Goal: Information Seeking & Learning: Understand process/instructions

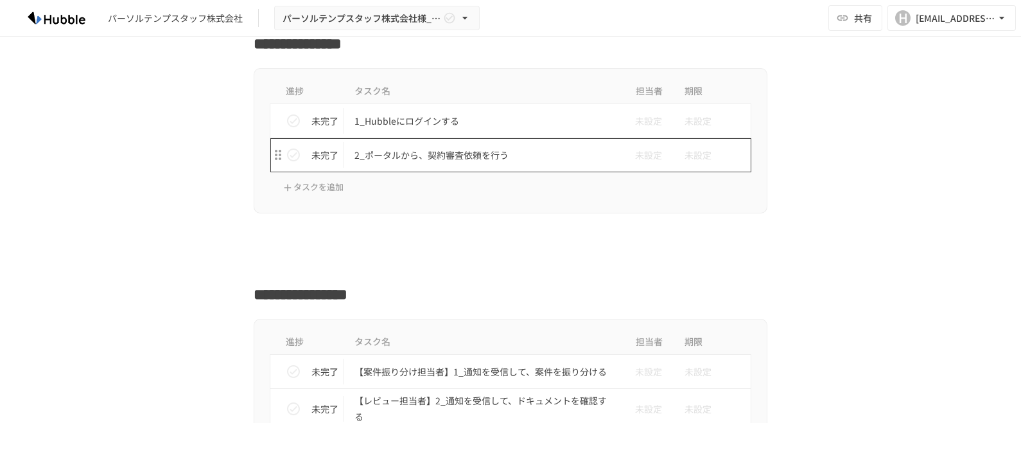
scroll to position [543, 0]
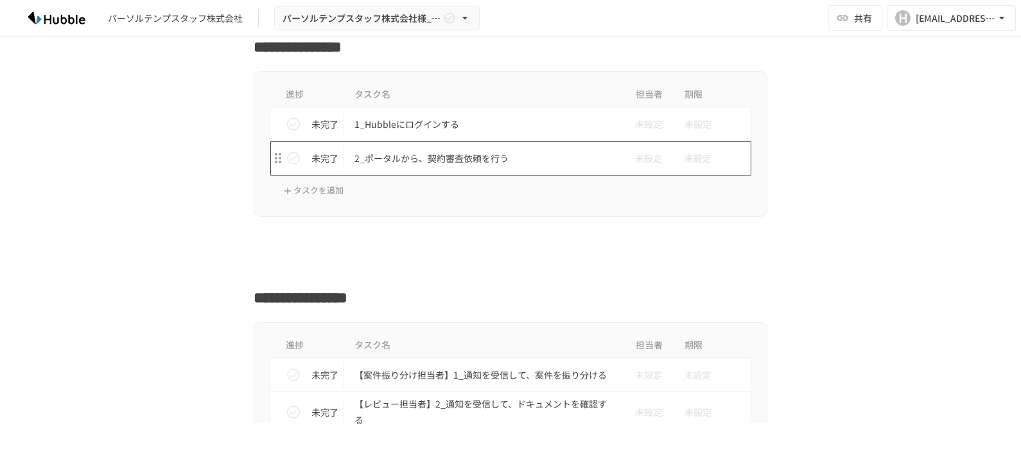
click at [443, 163] on p "2_ポータルから、契約審査依頼を行う" at bounding box center [484, 158] width 258 height 16
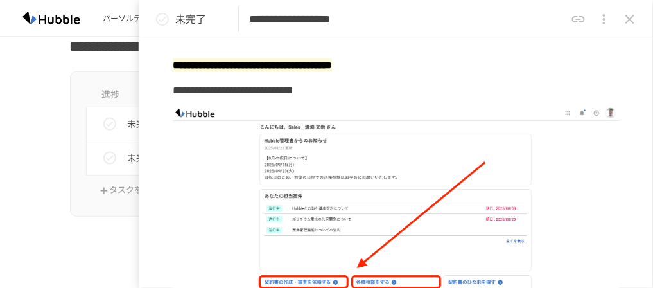
scroll to position [543, 0]
drag, startPoint x: 957, startPoint y: 0, endPoint x: 99, endPoint y: 240, distance: 891.1
click at [99, 240] on div at bounding box center [327, 241] width 514 height 24
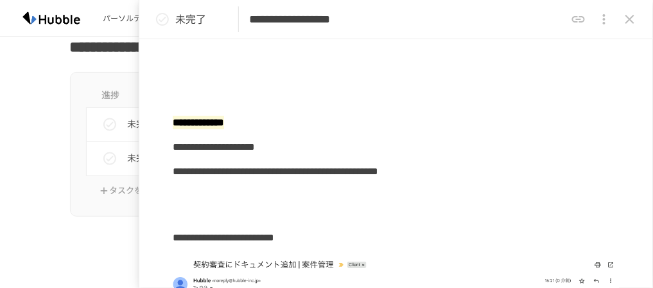
scroll to position [1972, 0]
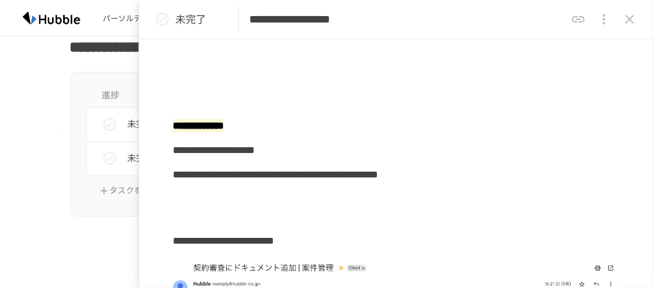
click at [60, 131] on div "進捗 タスク名 担当者 期限 未完了 1_Hubbleにログインする 未設定 未設定 未完了 2_ポータルから、契約審査依頼を行う 未設定 未設定 タスクを追加" at bounding box center [326, 144] width 653 height 145
click at [31, 200] on div "進捗 タスク名 担当者 期限 未完了 1_Hubbleにログインする 未設定 未設定 未完了 2_ポータルから、契約審査依頼を行う 未設定 未設定 タスクを追加" at bounding box center [326, 144] width 653 height 145
click at [12, 173] on div "進捗 タスク名 担当者 期限 未完了 1_Hubbleにログインする 未設定 未設定 未完了 2_ポータルから、契約審査依頼を行う 未設定 未設定 タスクを追加" at bounding box center [326, 144] width 653 height 145
click at [635, 17] on button "close drawer" at bounding box center [630, 19] width 26 height 26
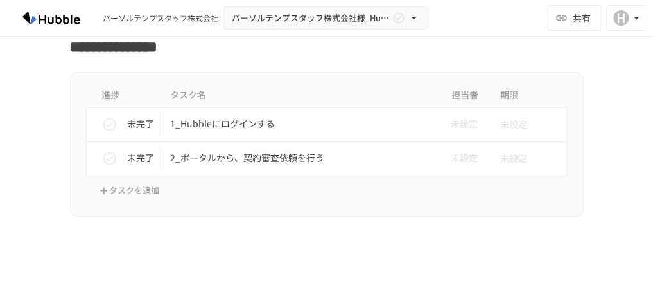
click at [227, 242] on div at bounding box center [327, 241] width 514 height 24
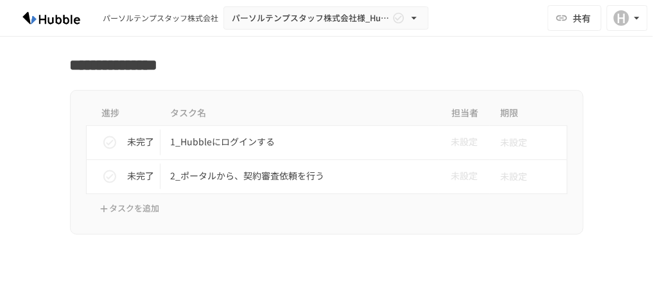
scroll to position [497, 0]
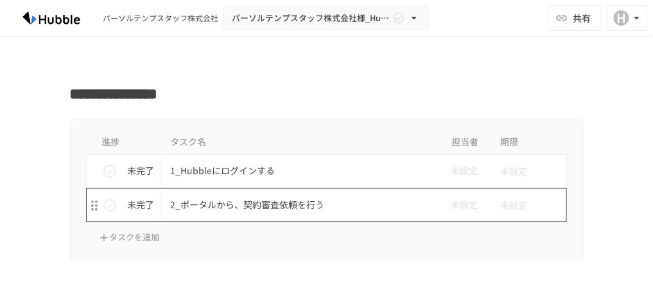
click at [301, 202] on p "2_ポータルから、契約審査依頼を行う" at bounding box center [300, 205] width 258 height 16
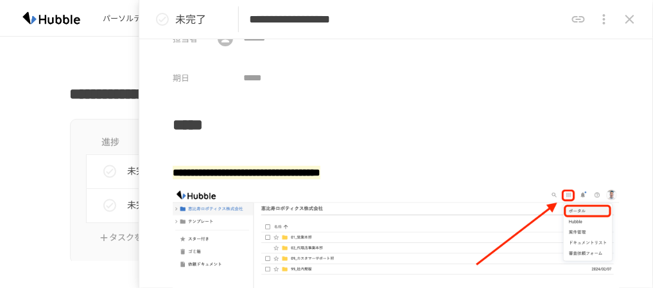
scroll to position [28, 0]
click at [24, 152] on div "進捗 タスク名 担当者 期限 未完了 1_Hubbleにログインする 未設定 未設定 未完了 2_ポータルから、契約審査依頼を行う 未設定 未設定 タスクを追加" at bounding box center [326, 191] width 653 height 145
click at [630, 22] on icon "close drawer" at bounding box center [629, 19] width 15 height 15
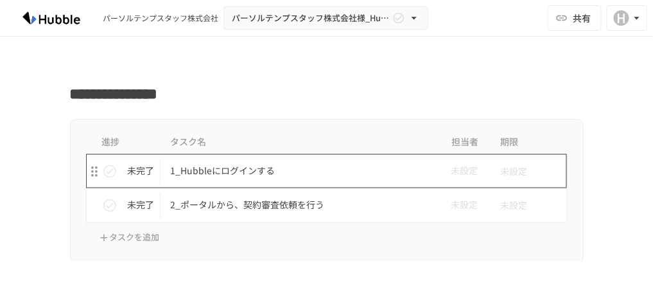
click at [280, 172] on p "1_Hubbleにログインする" at bounding box center [300, 171] width 258 height 16
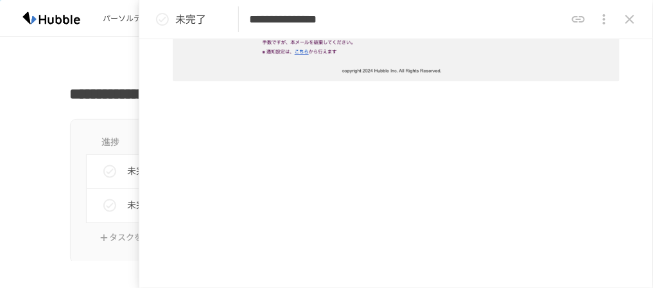
scroll to position [576, 0]
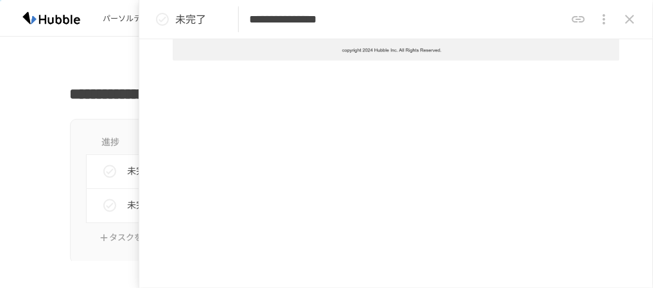
click at [632, 13] on icon "close drawer" at bounding box center [629, 19] width 15 height 15
